Goal: Task Accomplishment & Management: Manage account settings

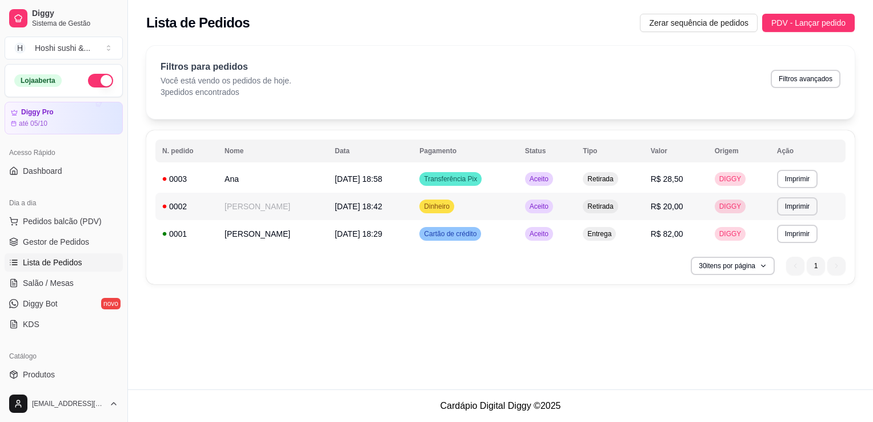
click at [528, 202] on span "Aceito" at bounding box center [539, 206] width 23 height 9
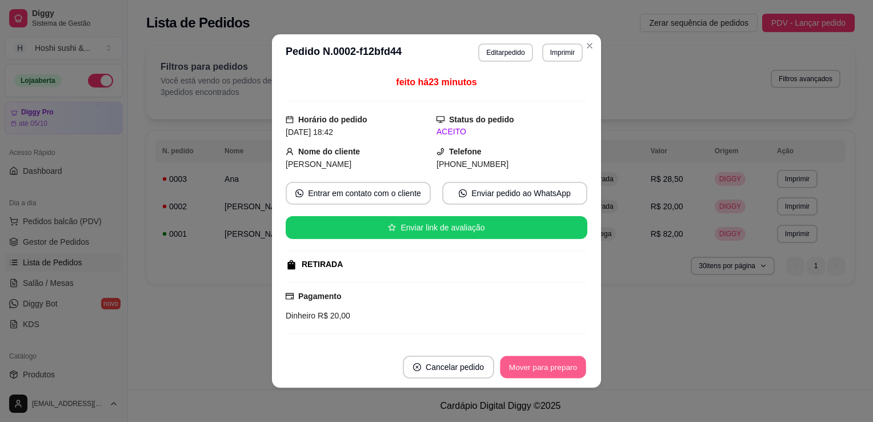
click at [533, 374] on button "Mover para preparo" at bounding box center [543, 367] width 86 height 22
click at [533, 372] on button "Mover para retirada disponível" at bounding box center [524, 367] width 122 height 22
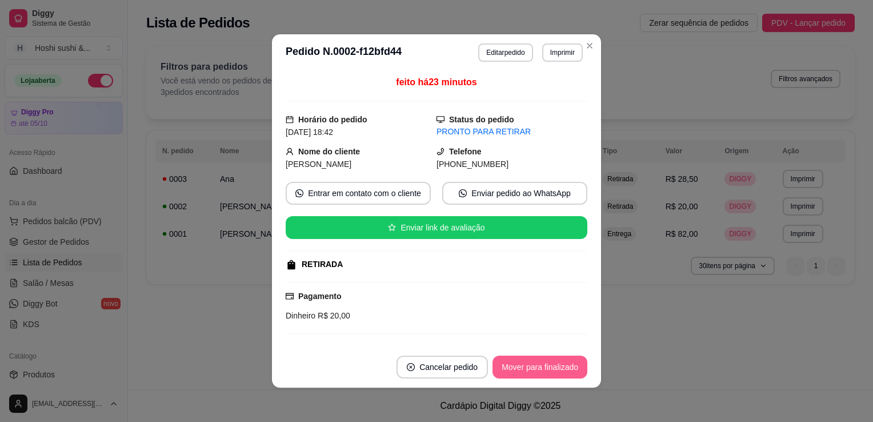
click at [533, 372] on button "Mover para finalizado" at bounding box center [540, 367] width 95 height 23
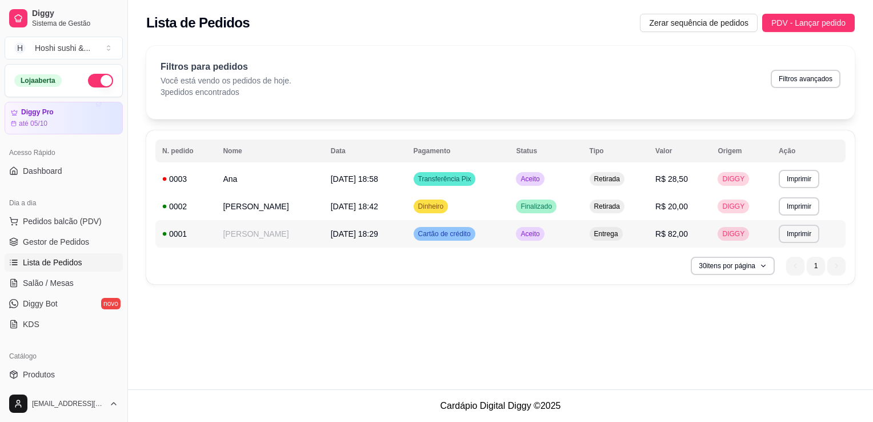
click at [566, 232] on td "Aceito" at bounding box center [545, 233] width 73 height 27
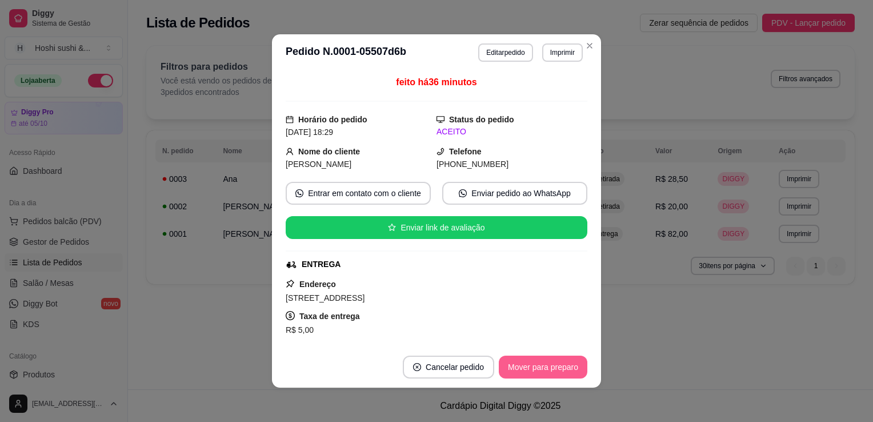
click at [540, 366] on button "Mover para preparo" at bounding box center [543, 367] width 89 height 23
click at [540, 366] on button "Mover para entrega" at bounding box center [544, 367] width 86 height 22
click at [540, 366] on button "Mover para finalizado" at bounding box center [540, 367] width 92 height 22
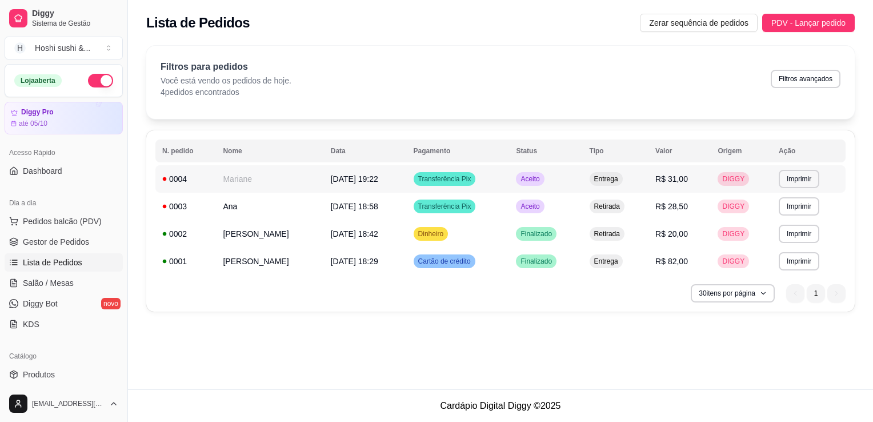
click at [546, 181] on td "Aceito" at bounding box center [545, 178] width 73 height 27
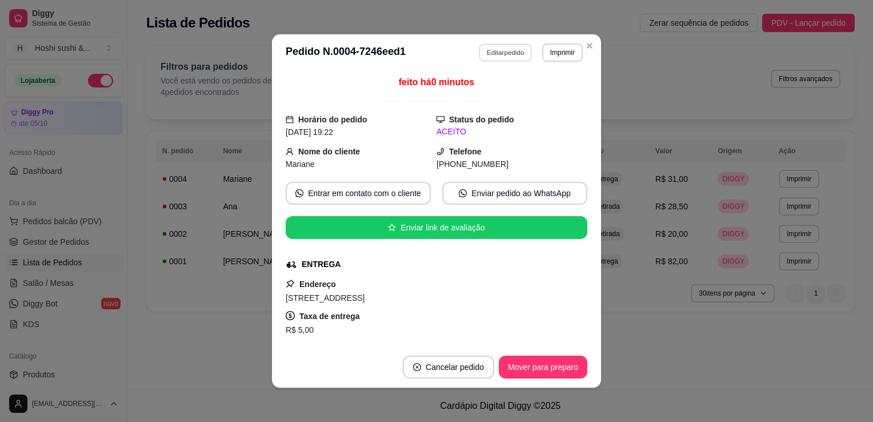
click at [499, 56] on button "Editar pedido" at bounding box center [506, 52] width 53 height 18
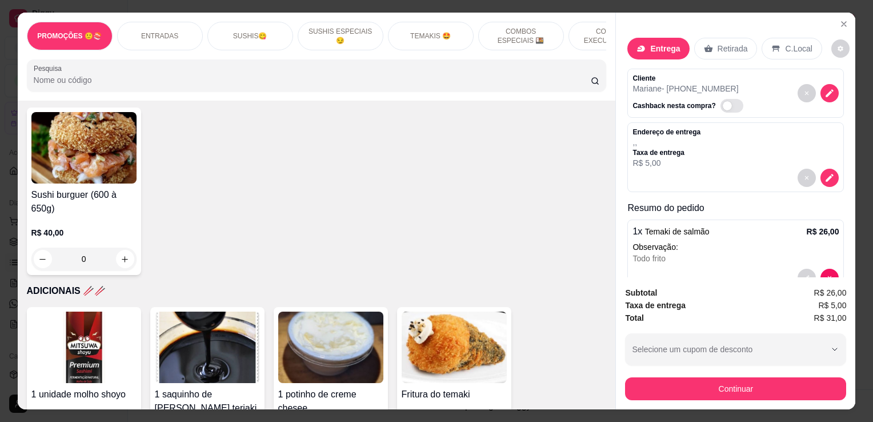
scroll to position [3400, 0]
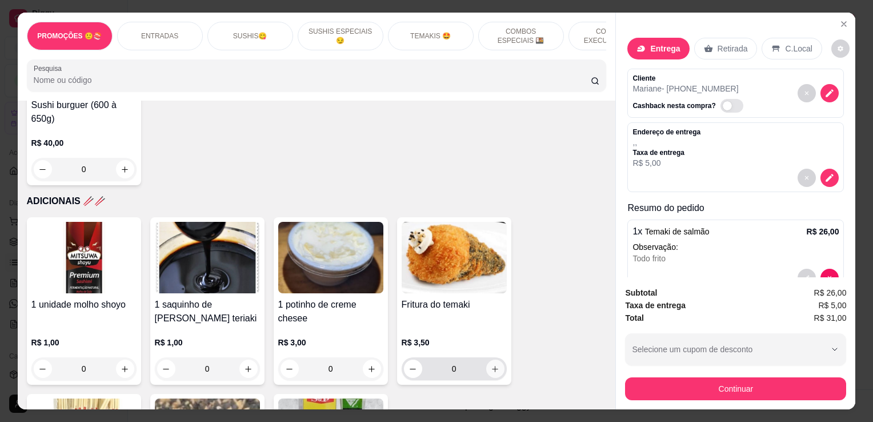
click at [491, 365] on icon "increase-product-quantity" at bounding box center [495, 369] width 9 height 9
type input "1"
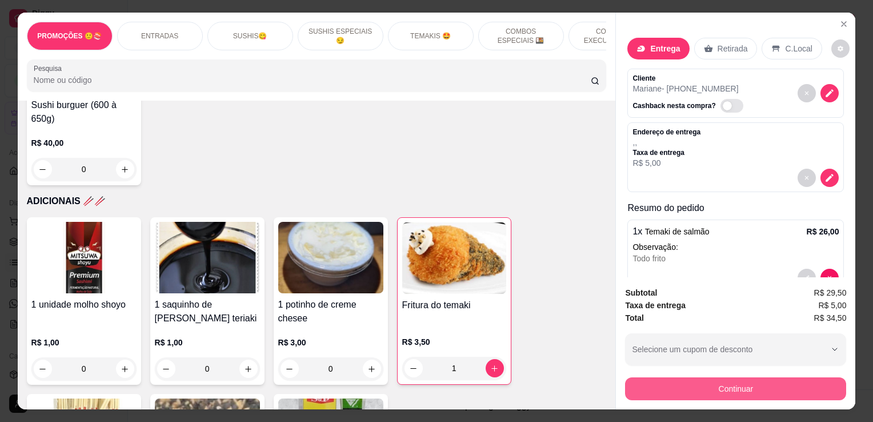
click at [649, 380] on button "Continuar" at bounding box center [735, 388] width 221 height 23
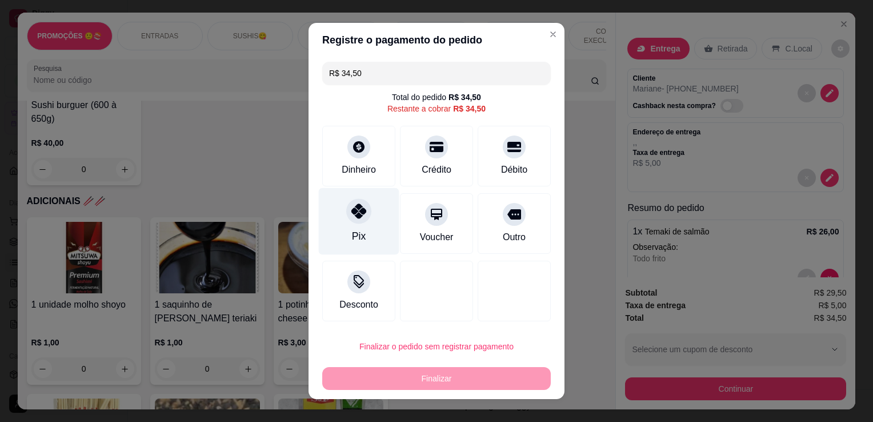
click at [352, 230] on div "Pix" at bounding box center [359, 236] width 14 height 15
type input "R$ 0,00"
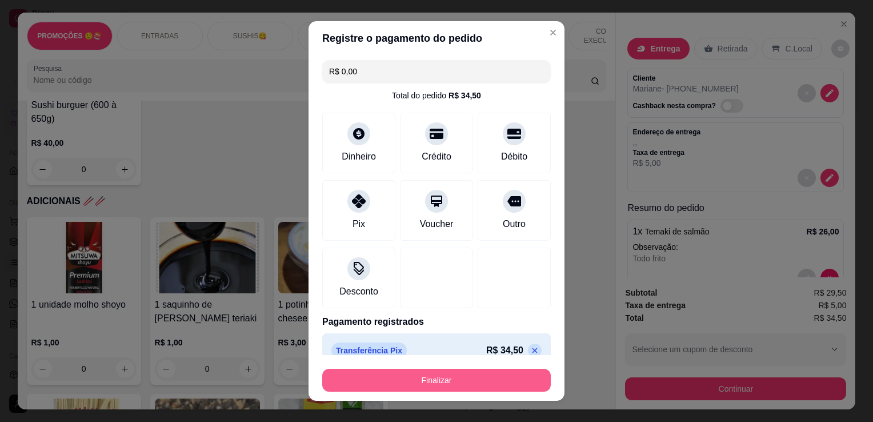
click at [428, 377] on button "Finalizar" at bounding box center [436, 380] width 229 height 23
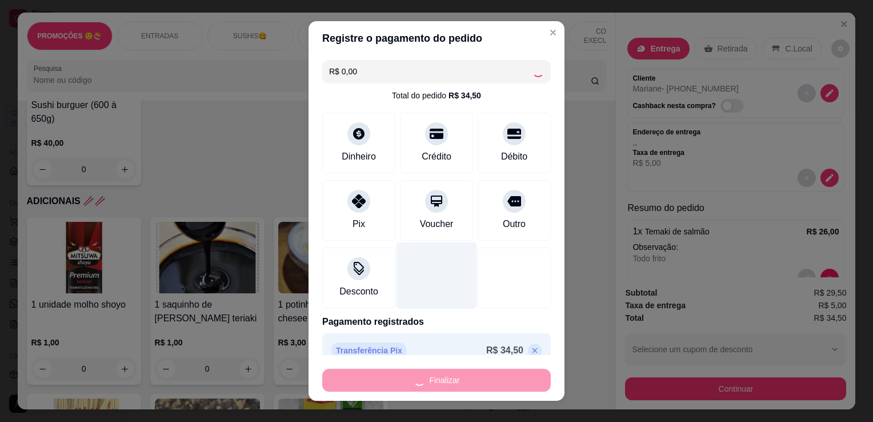
type input "0"
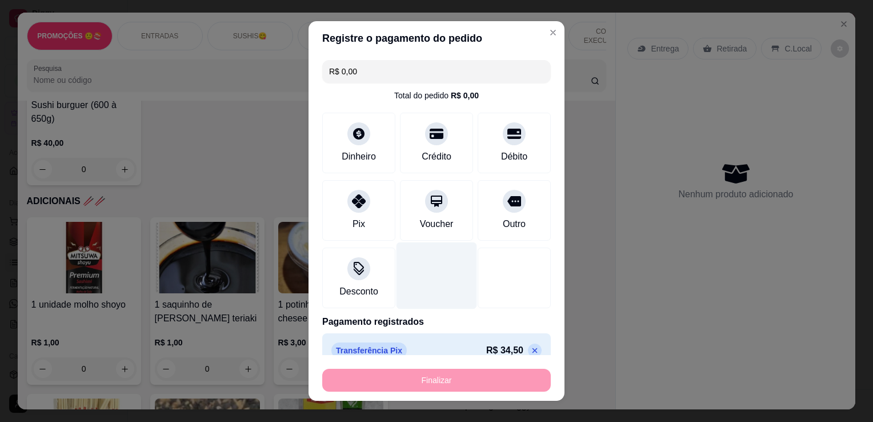
type input "-R$ 34,50"
